Goal: Task Accomplishment & Management: Complete application form

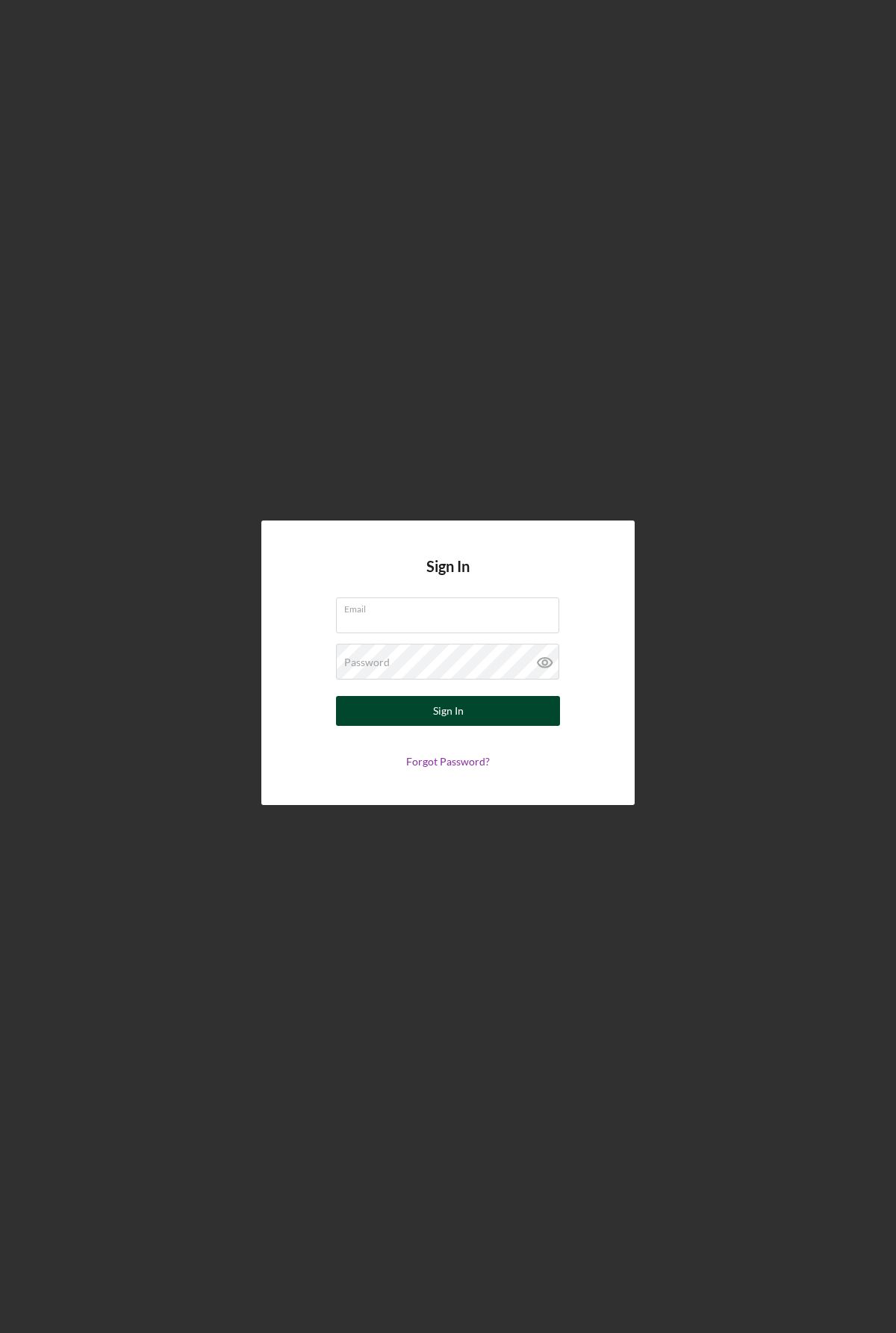
type input "[EMAIL_ADDRESS][DOMAIN_NAME]"
click at [432, 716] on button "Sign In" at bounding box center [448, 711] width 224 height 30
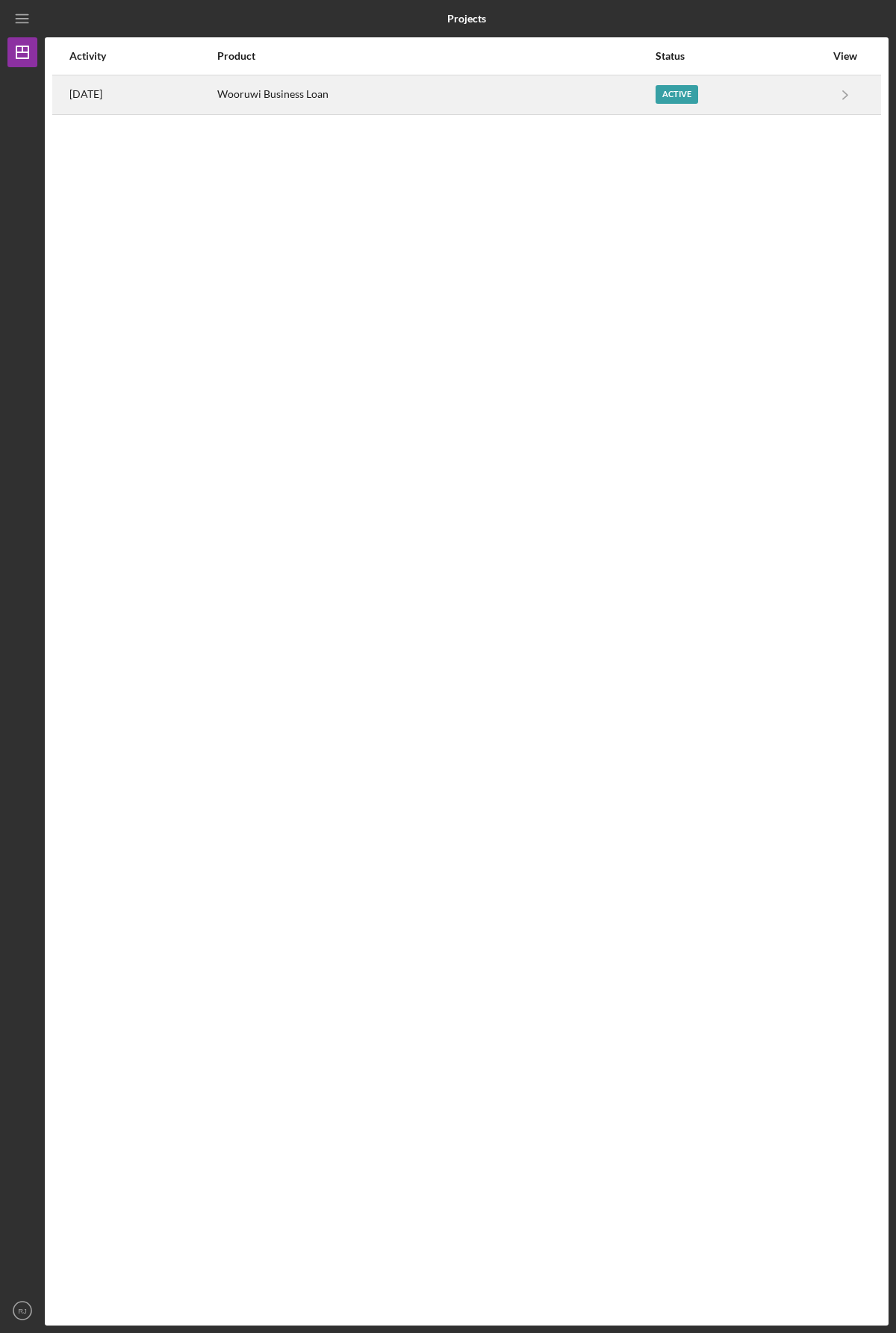
click at [305, 97] on div "Wooruwi Business Loan" at bounding box center [435, 94] width 436 height 37
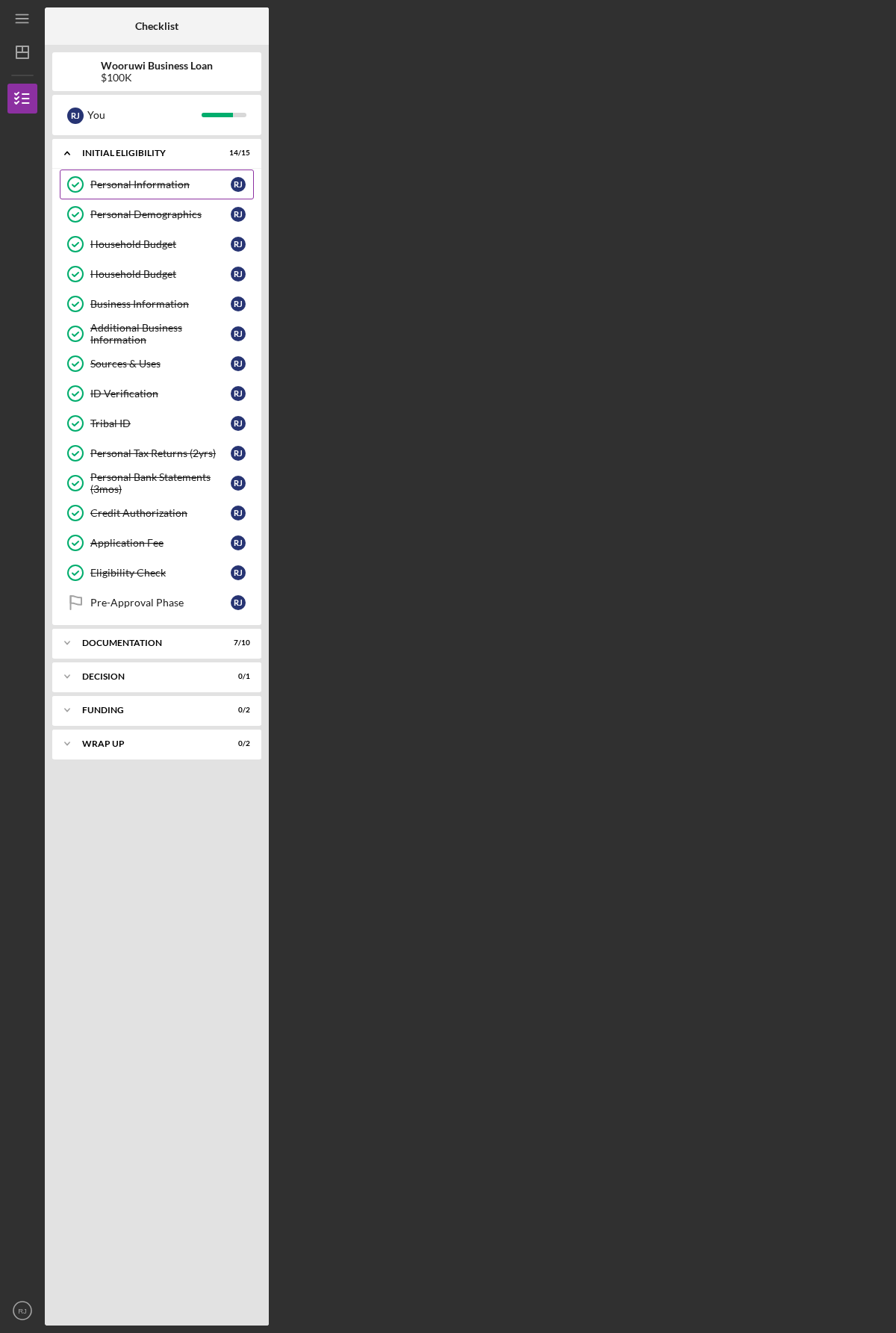
click at [141, 186] on div "Personal Information" at bounding box center [160, 185] width 141 height 12
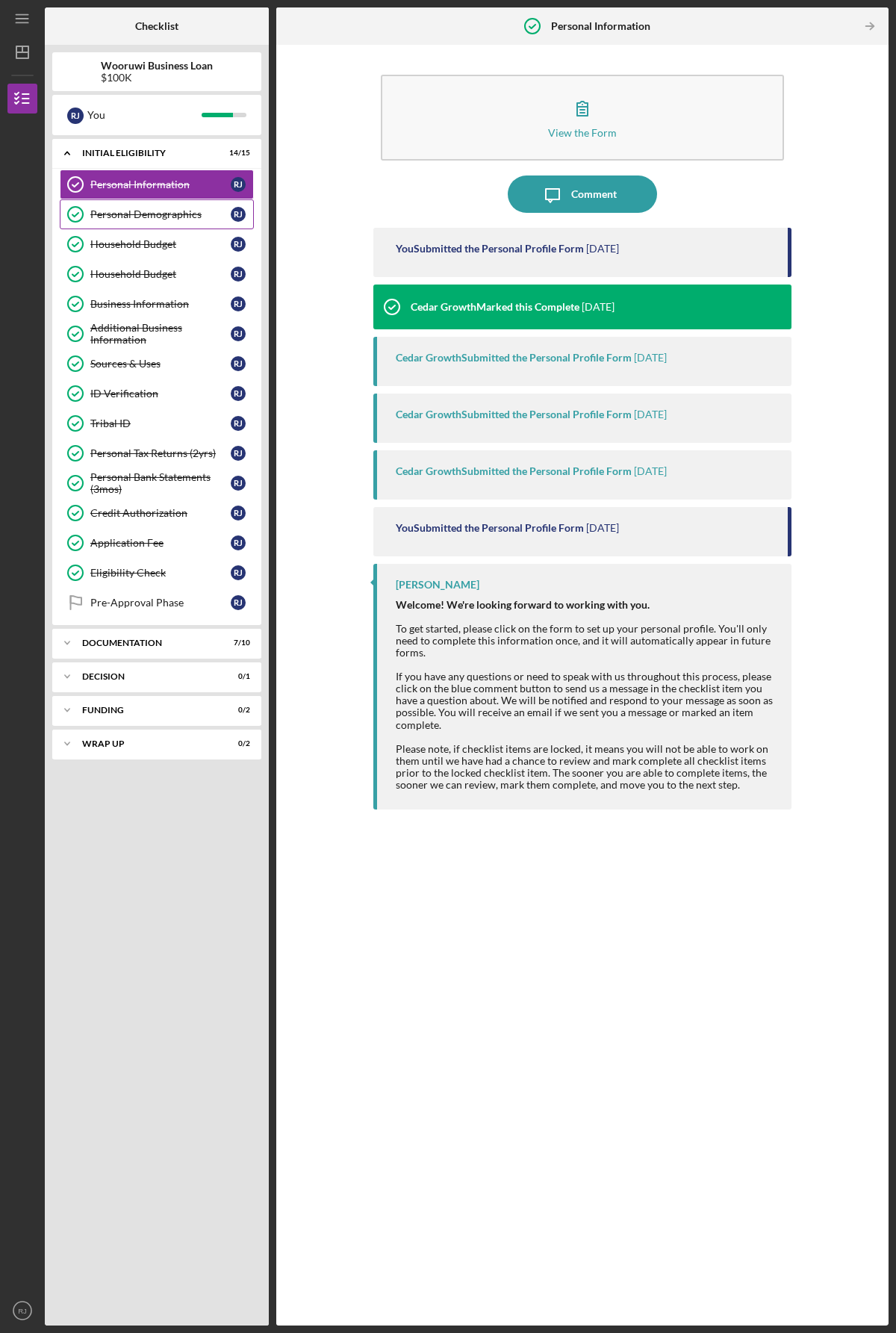
click at [135, 219] on div "Personal Demographics" at bounding box center [160, 214] width 141 height 12
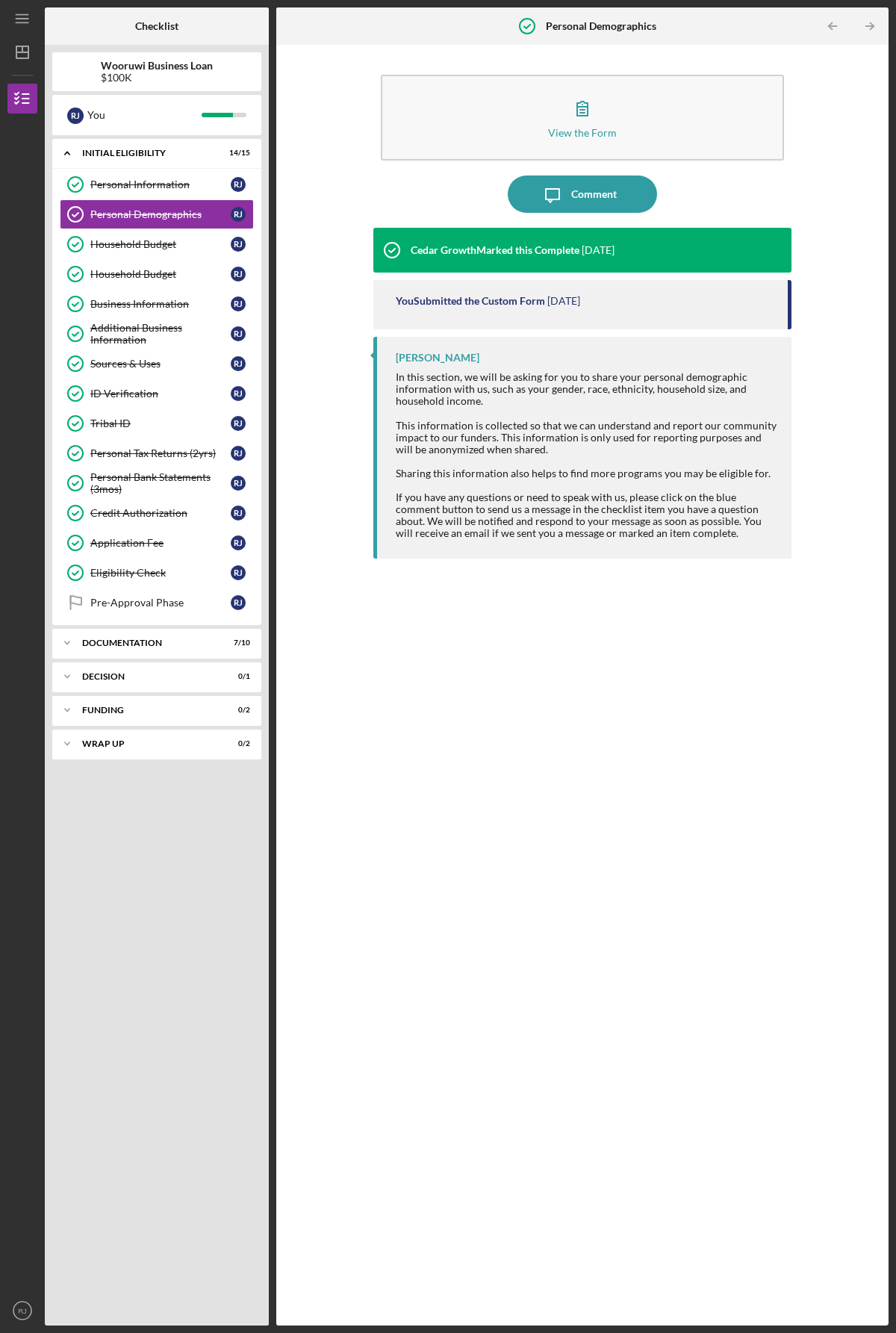
click at [419, 632] on div "Cedar Growth Marked this Complete [DATE] You Submitted the Custom Form [DATE] […" at bounding box center [582, 765] width 418 height 1075
click at [126, 248] on div "Household Budget" at bounding box center [160, 244] width 141 height 12
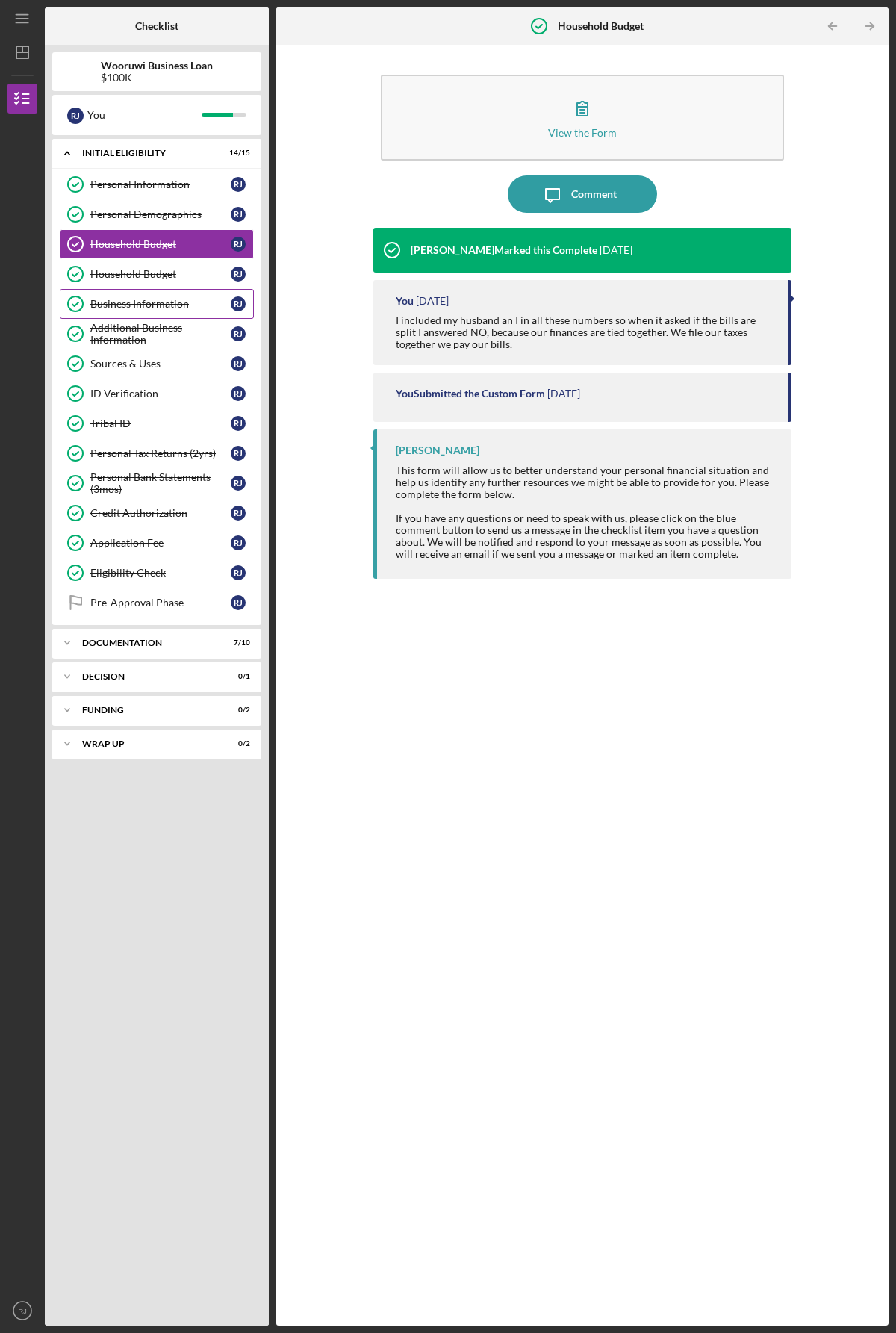
click at [130, 307] on div "Business Information" at bounding box center [160, 304] width 141 height 12
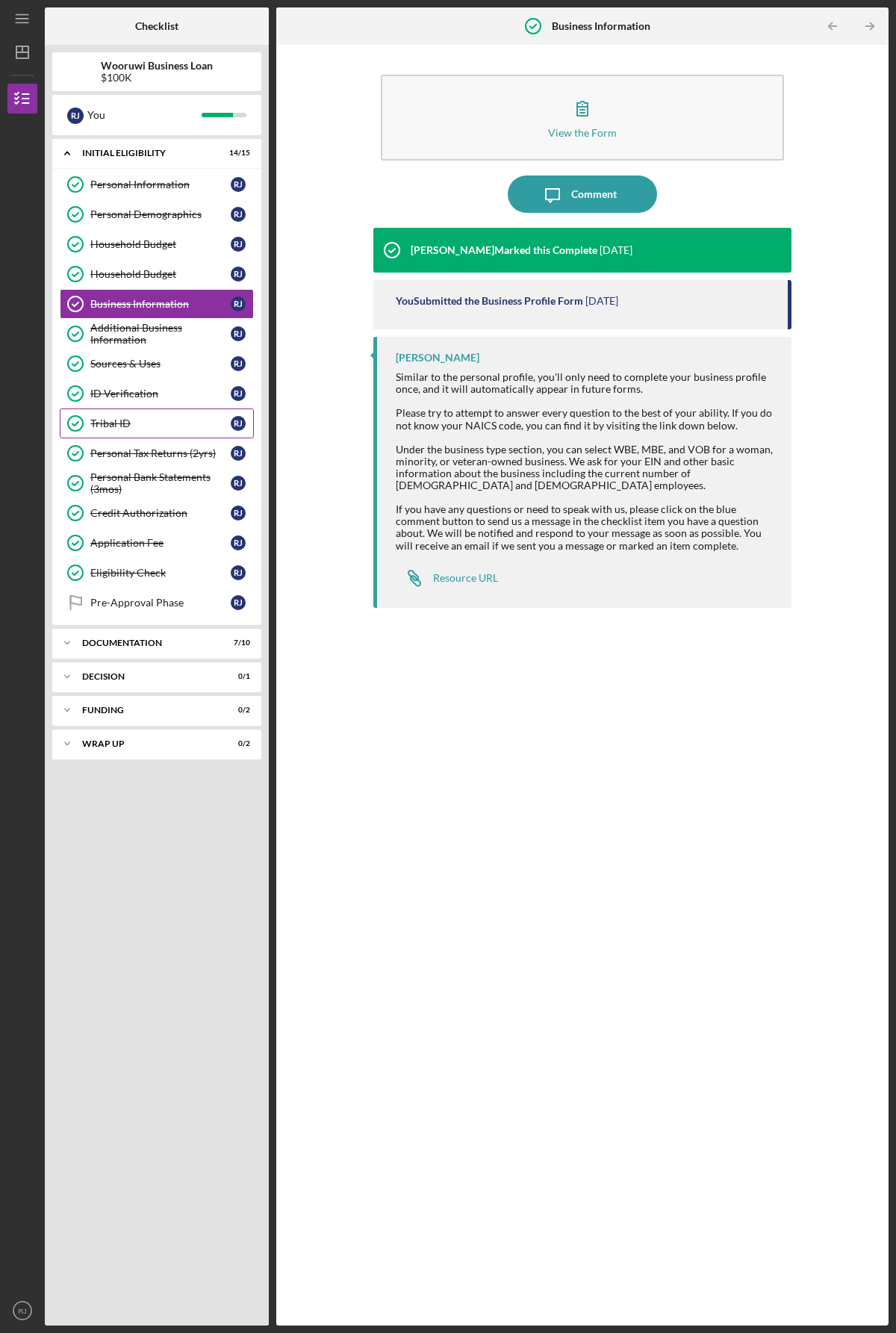
click at [127, 425] on div "Tribal ID" at bounding box center [160, 424] width 141 height 12
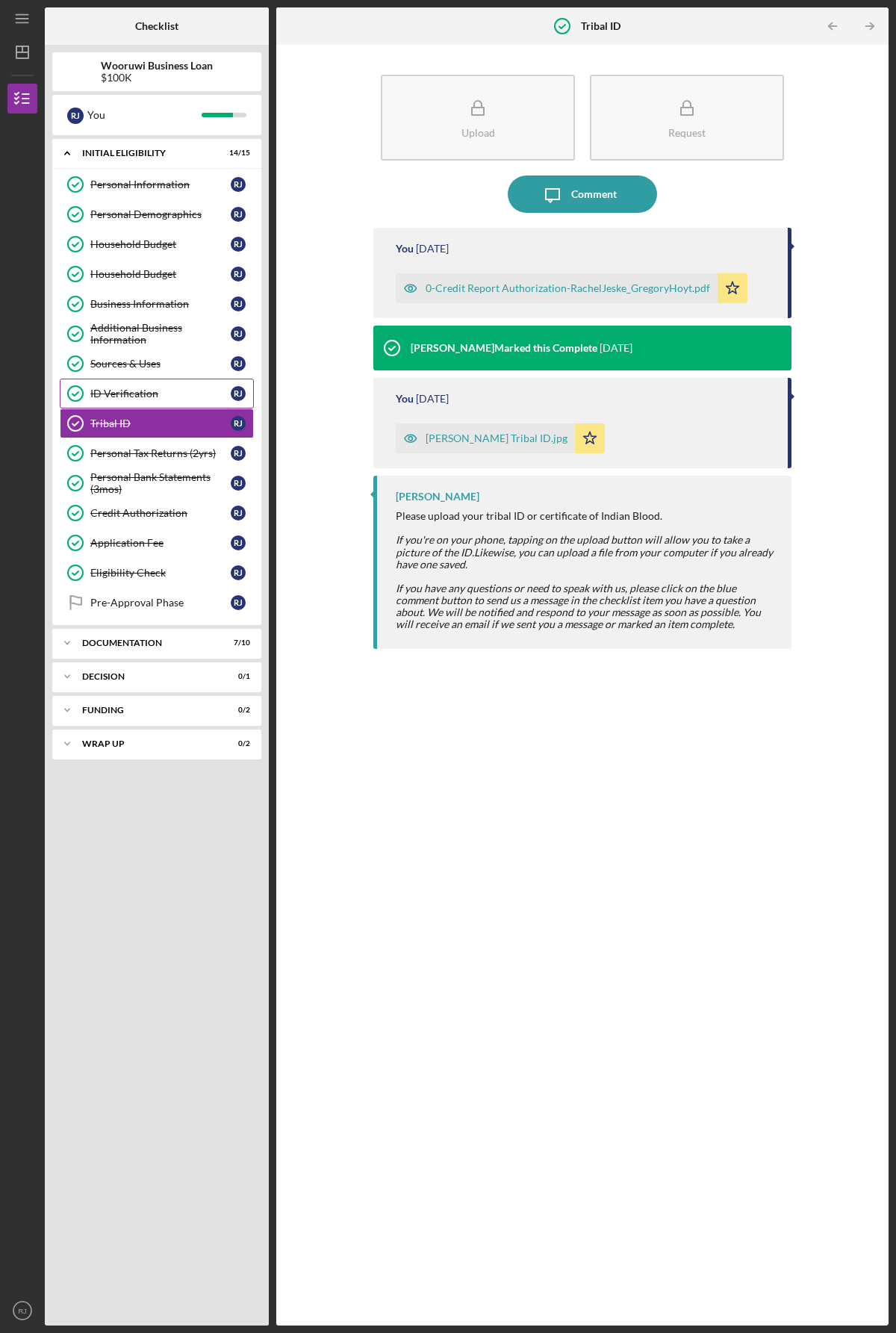
click at [120, 398] on div "ID Verification" at bounding box center [160, 393] width 141 height 12
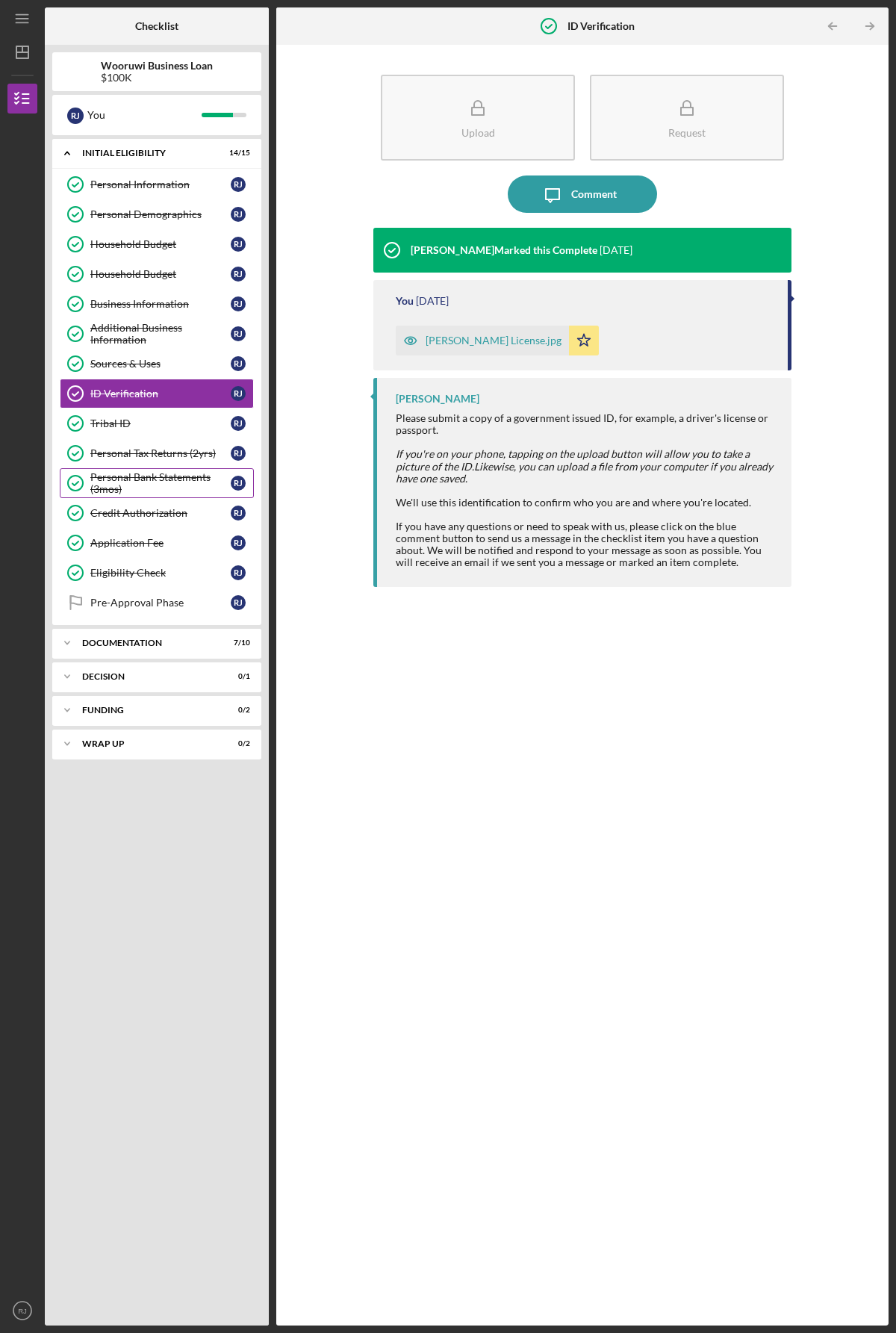
click at [163, 481] on div "Personal Bank Statements (3mos)" at bounding box center [160, 483] width 141 height 24
